Goal: Find specific page/section: Locate item on page

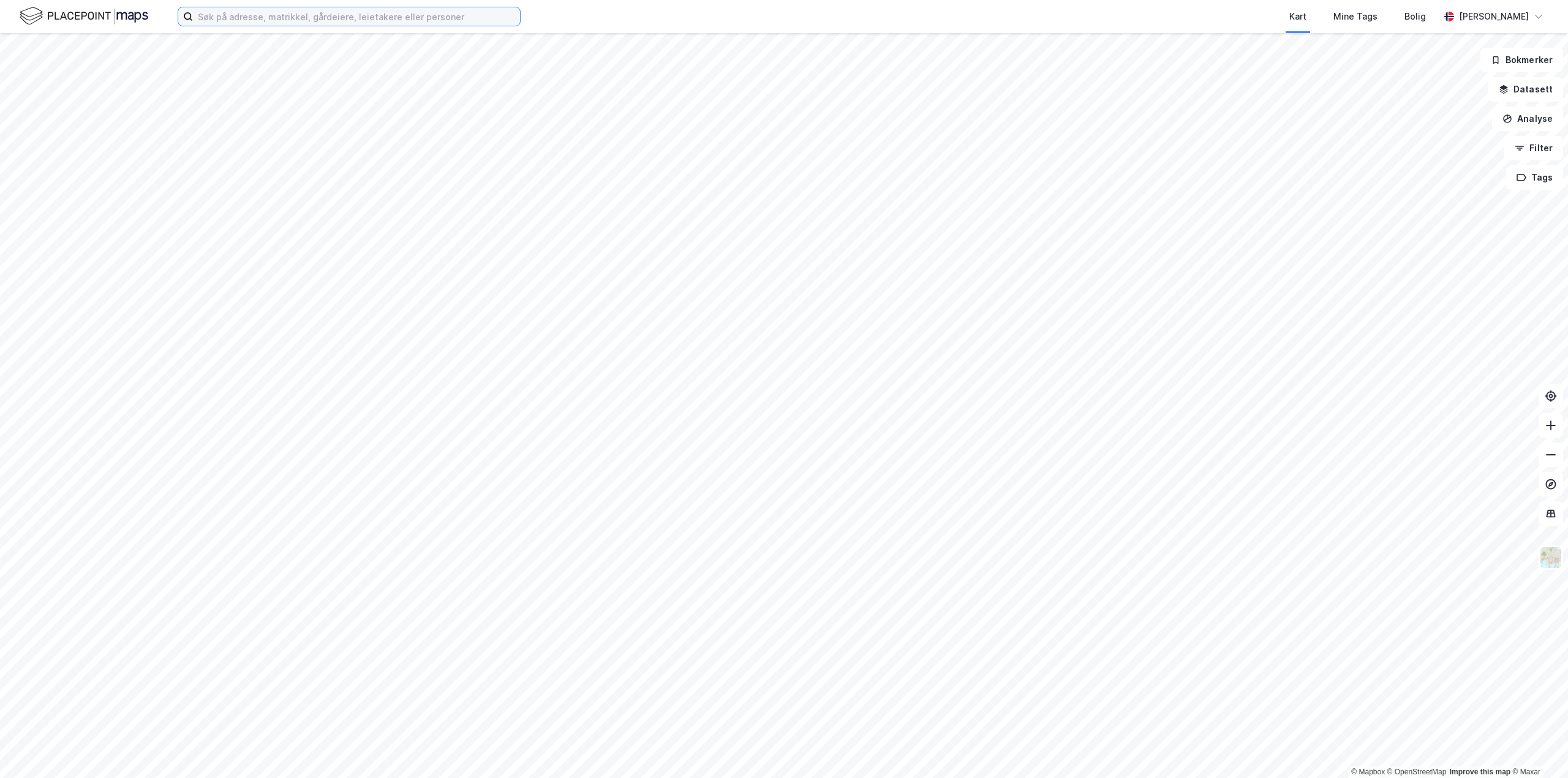
click at [330, 12] on input at bounding box center [357, 16] width 327 height 18
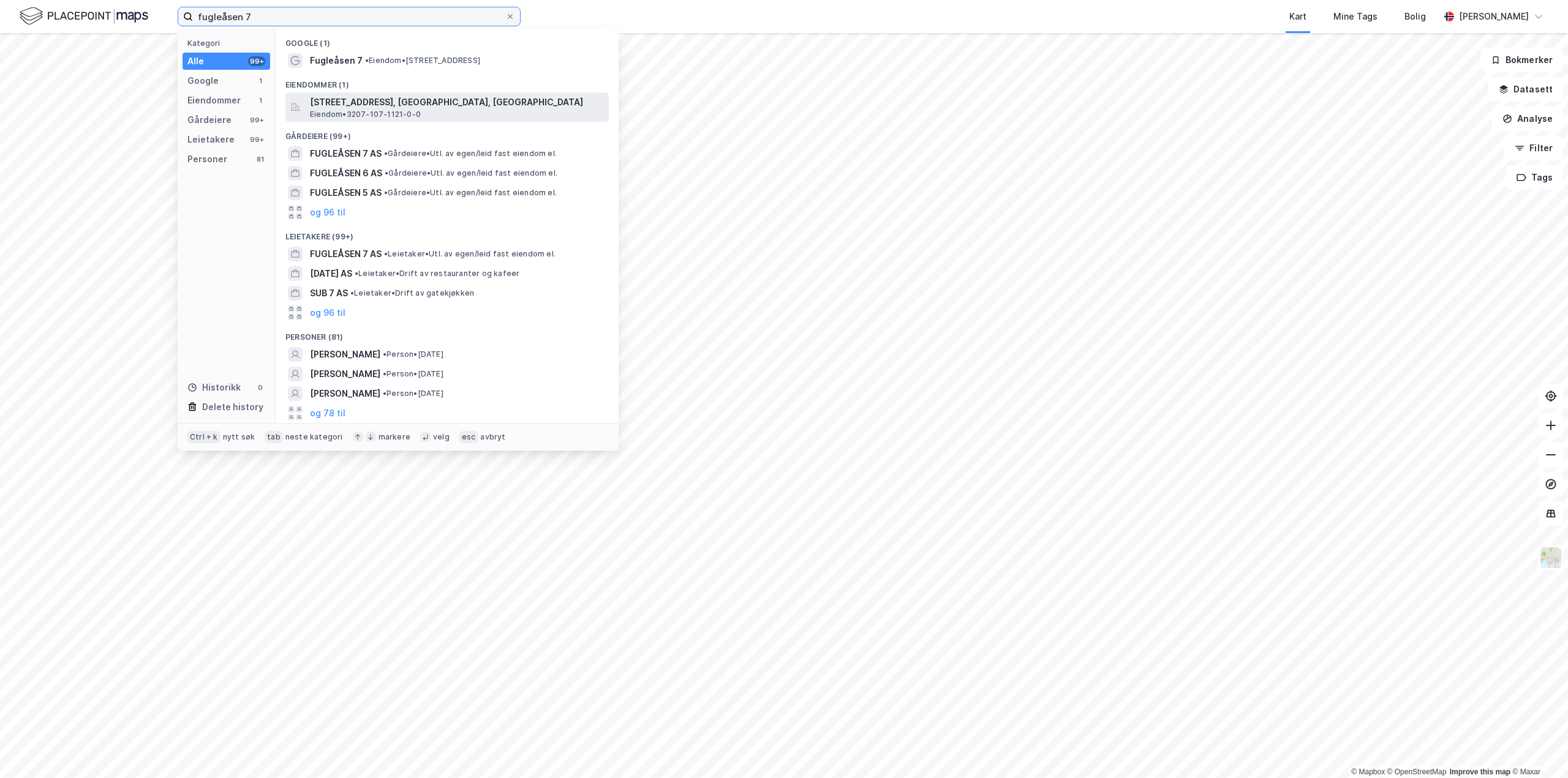
type input "fugleåsen 7"
click at [328, 107] on span "[STREET_ADDRESS], [GEOGRAPHIC_DATA], [GEOGRAPHIC_DATA]" at bounding box center [456, 102] width 294 height 14
